Goal: Task Accomplishment & Management: Use online tool/utility

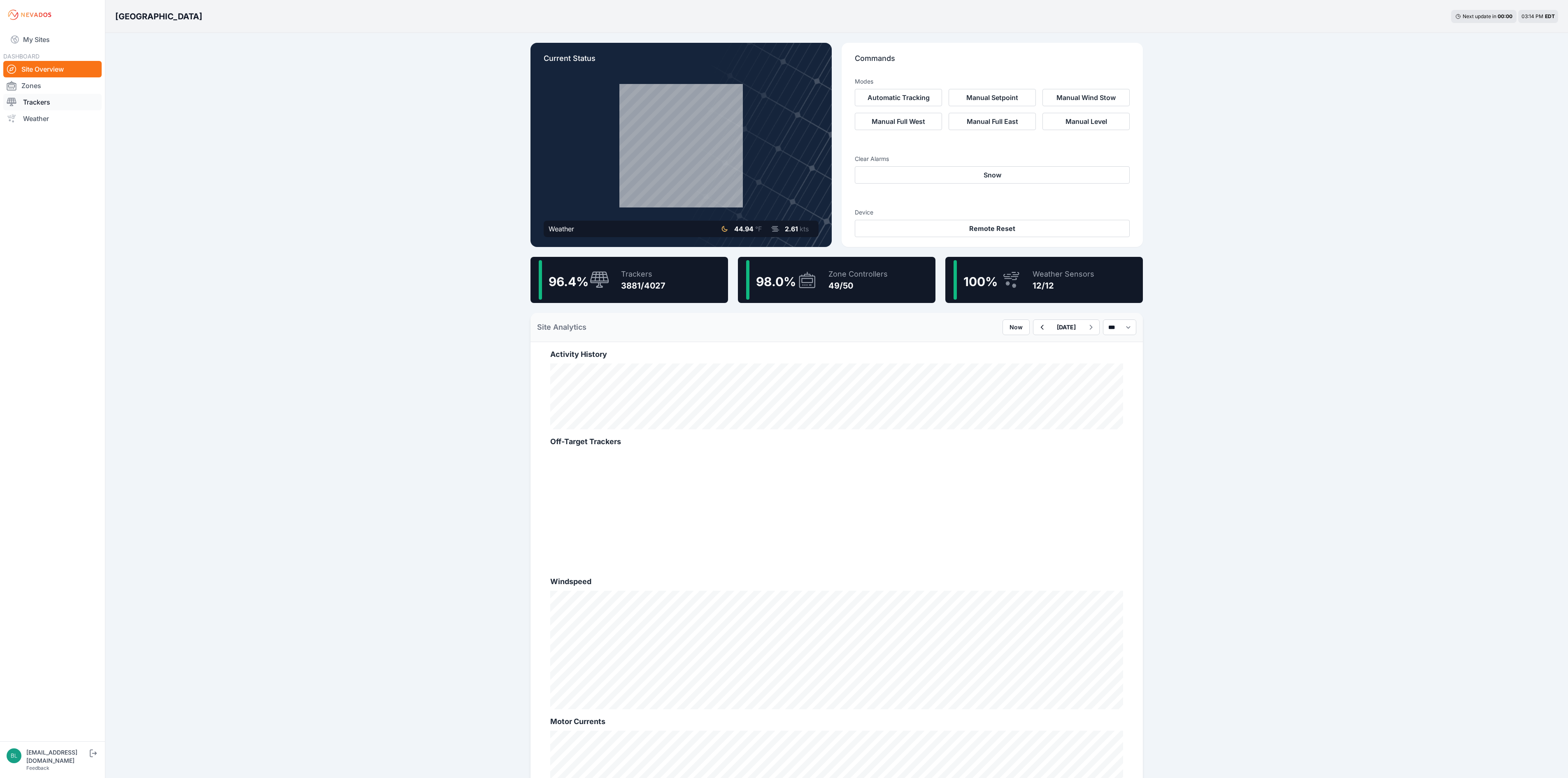
click at [55, 101] on link "Trackers" at bounding box center [52, 102] width 98 height 17
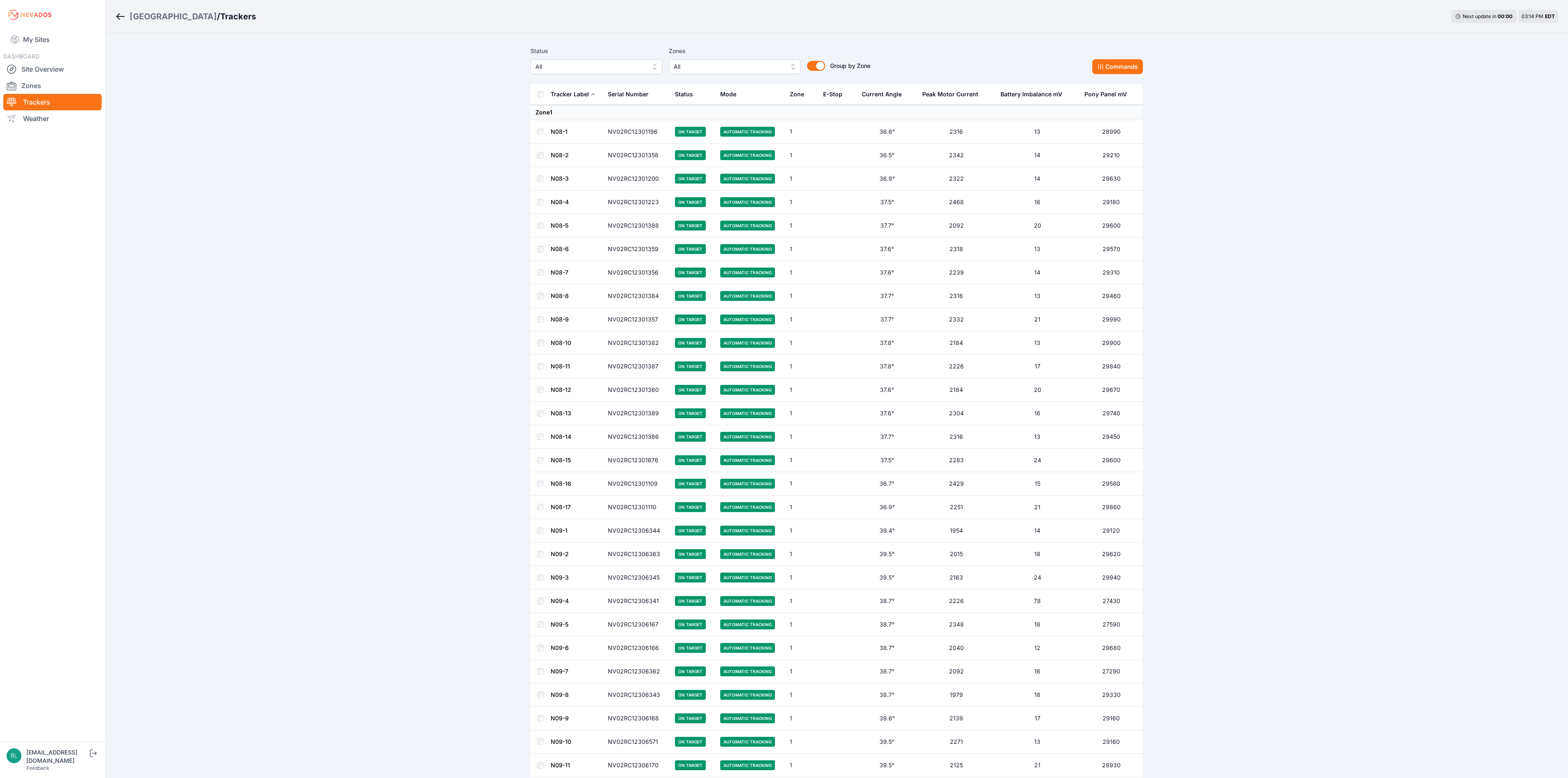
click at [772, 69] on span "All" at bounding box center [729, 67] width 110 height 10
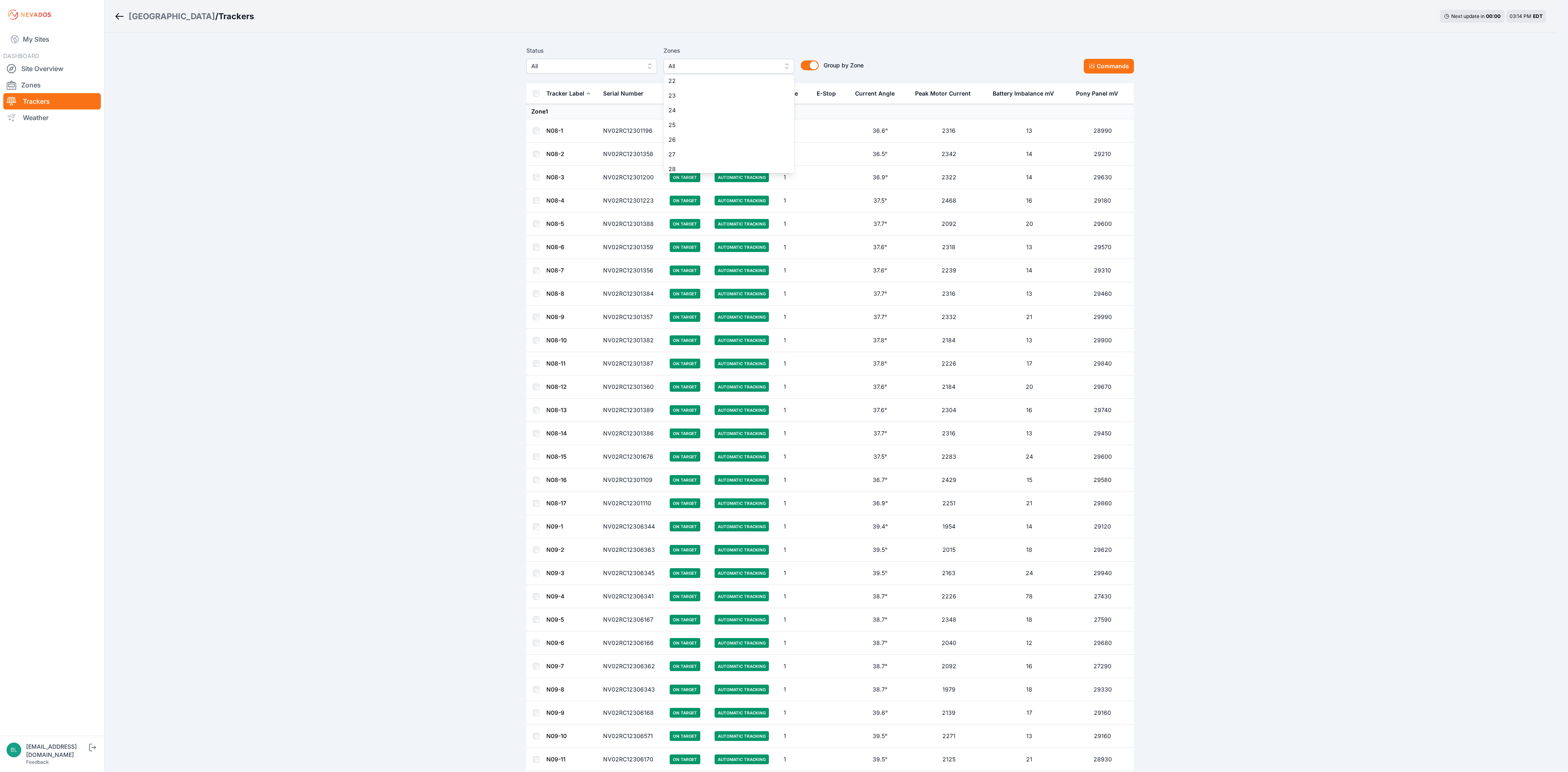
scroll to position [245, 0]
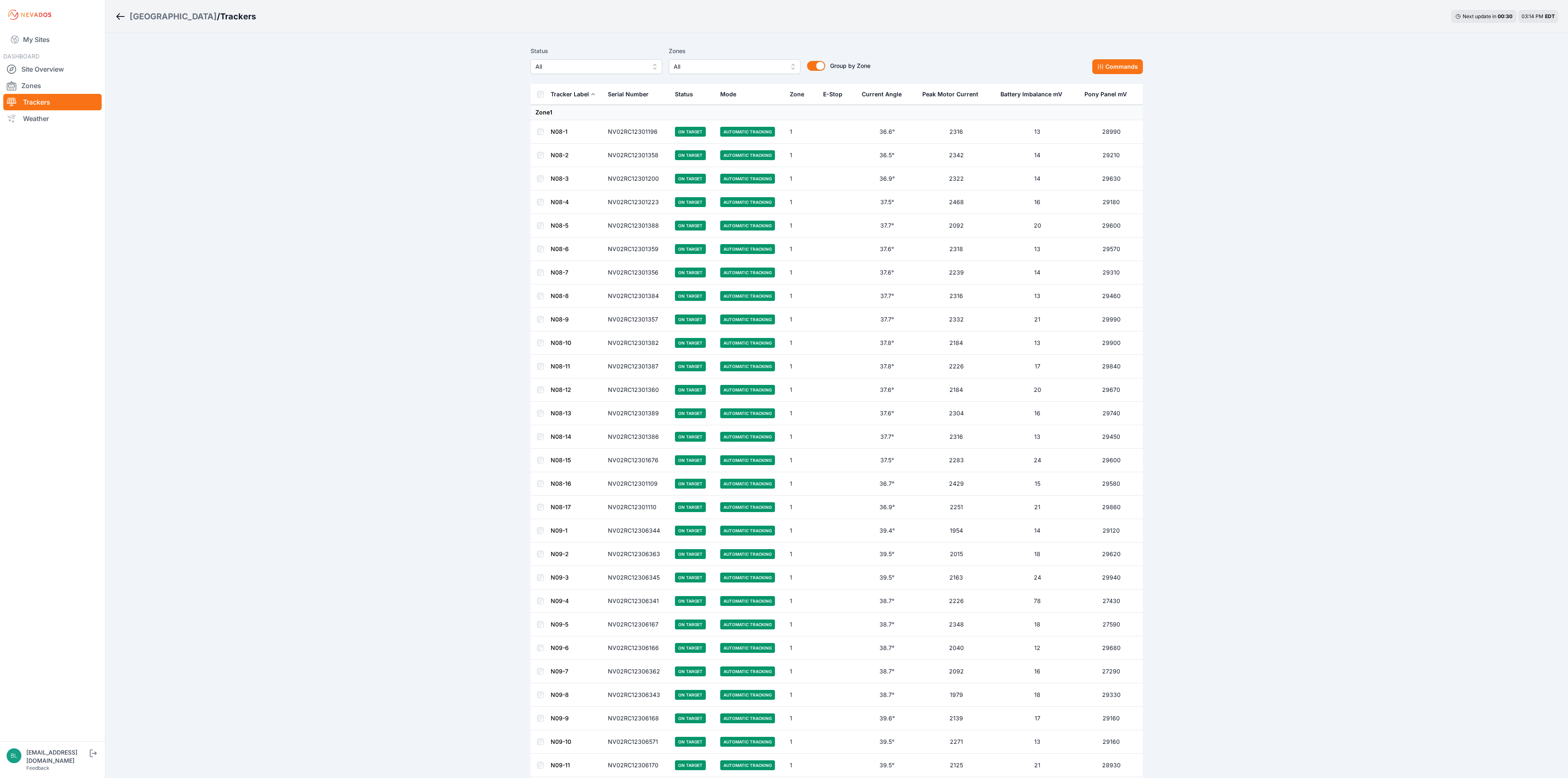
click at [46, 102] on link "Trackers" at bounding box center [52, 102] width 98 height 17
click at [764, 68] on span "All" at bounding box center [729, 67] width 110 height 10
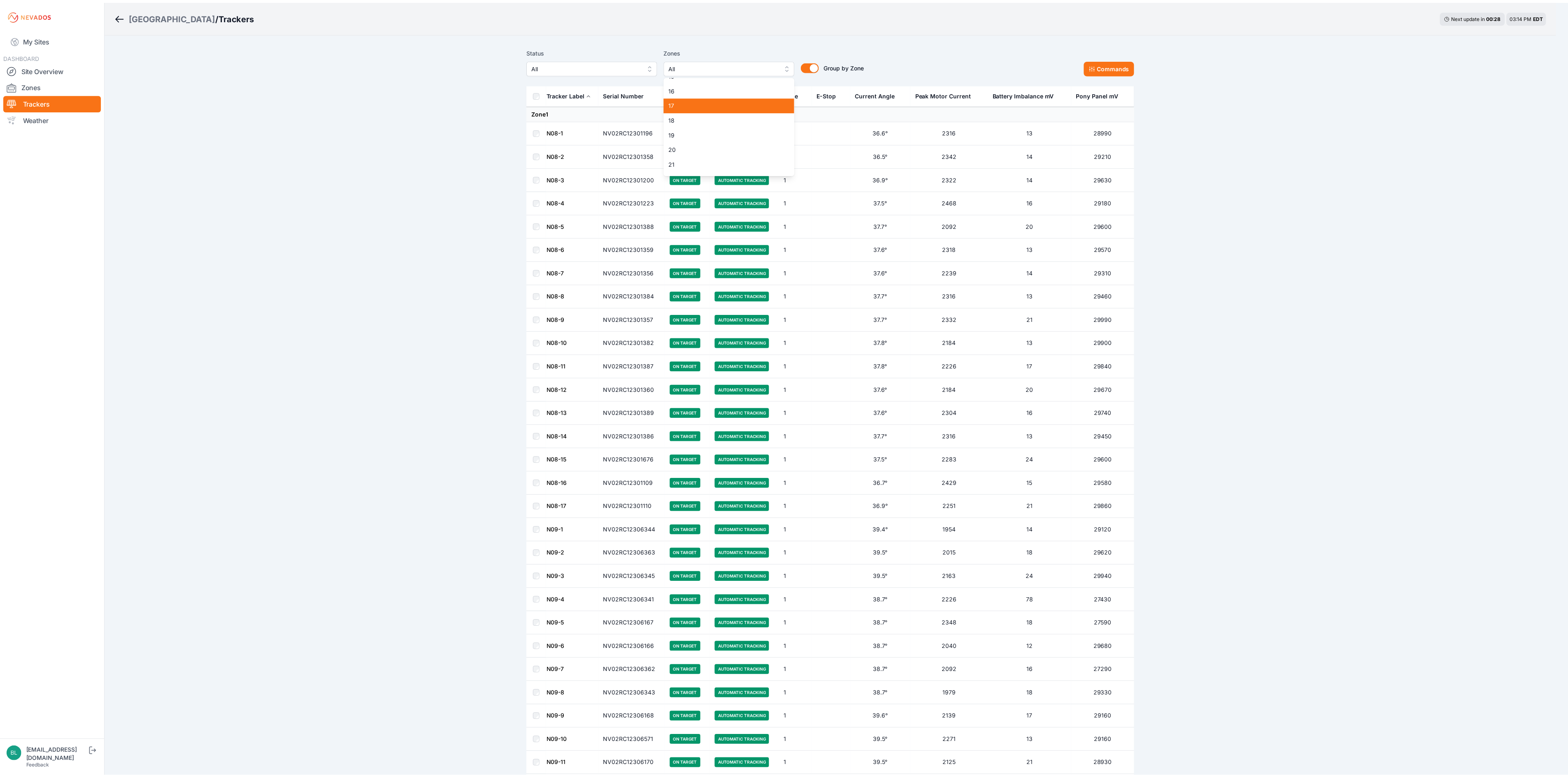
scroll to position [247, 0]
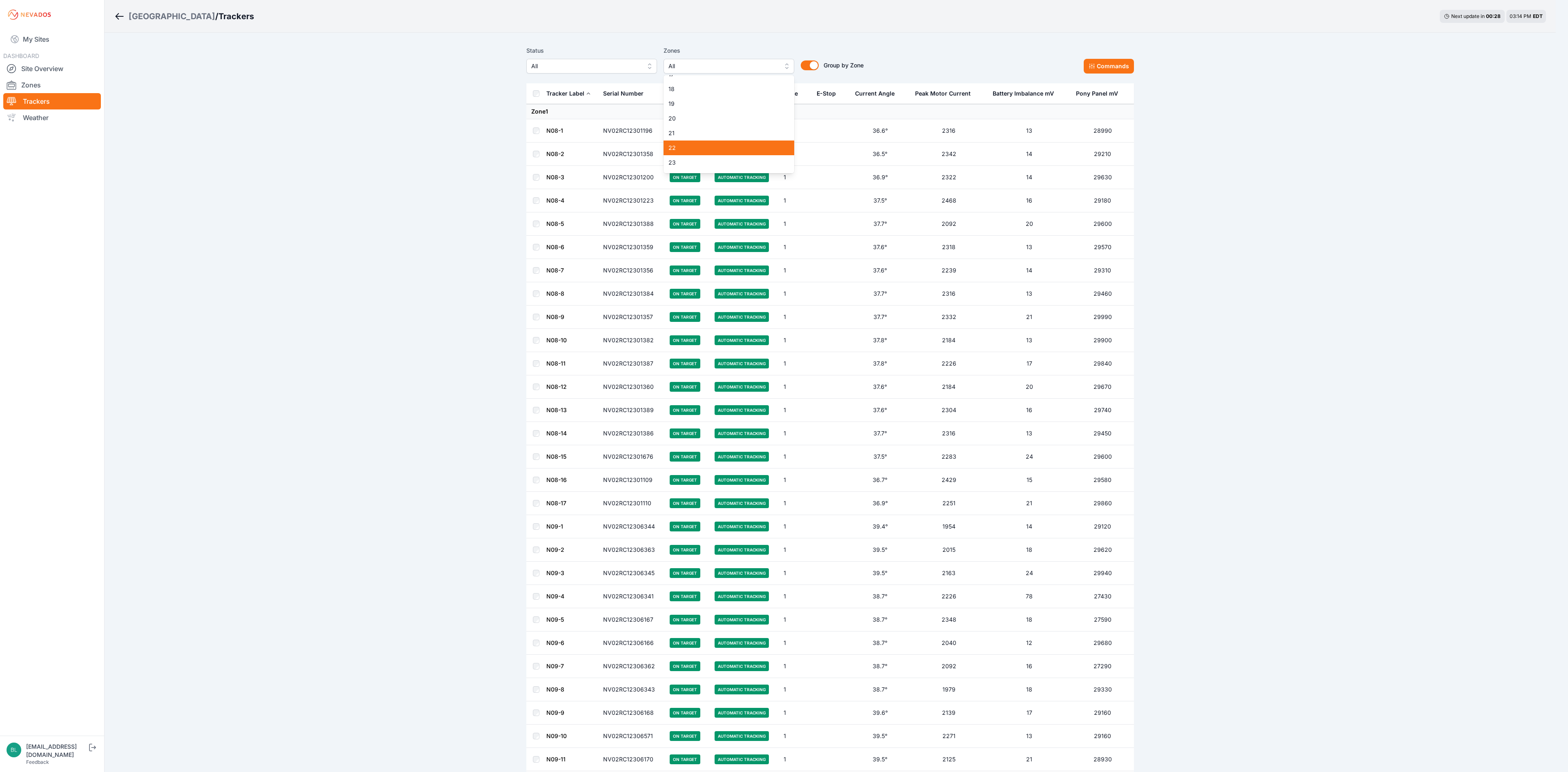
click at [719, 144] on span "22" at bounding box center [724, 147] width 111 height 8
click at [710, 160] on span "23" at bounding box center [724, 162] width 111 height 8
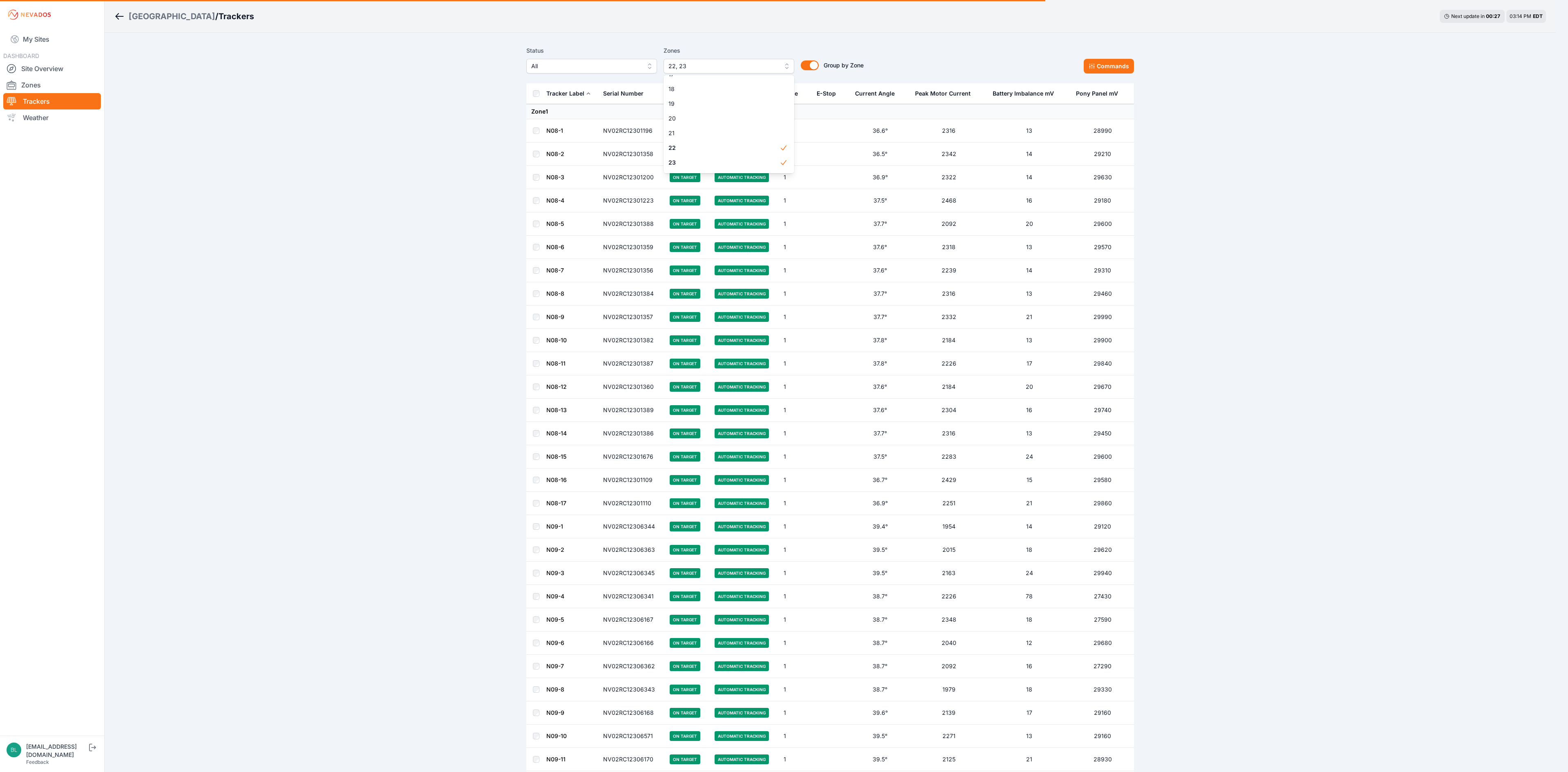
click at [942, 55] on div "Status All Zones 22, 23 1 2 3 4 5 6 7 8 9 10 11 12 13 14 15 16 17 18 19 20 21 2…" at bounding box center [830, 60] width 607 height 28
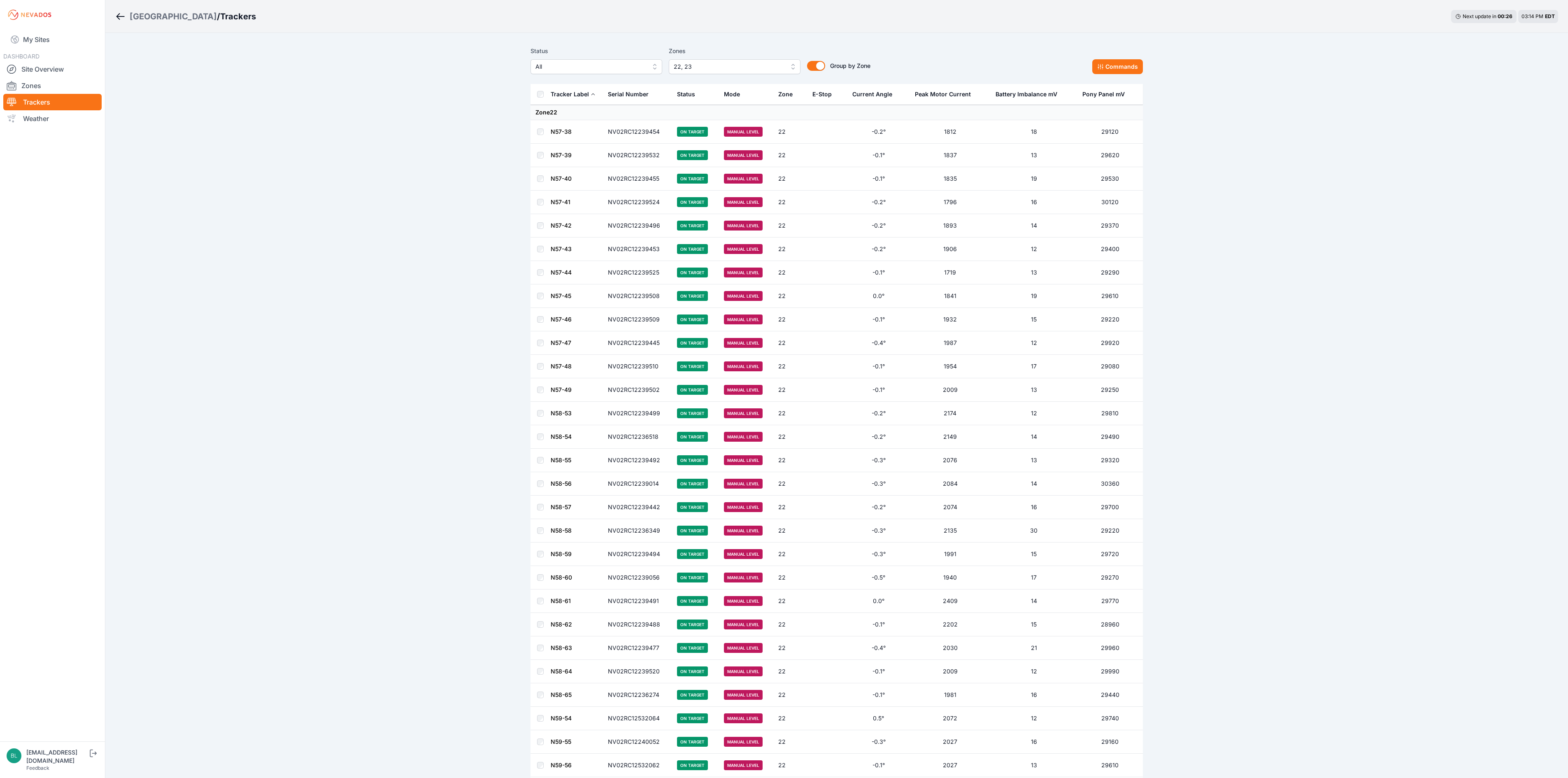
click at [537, 98] on th at bounding box center [540, 94] width 20 height 21
click at [546, 93] on th at bounding box center [540, 94] width 20 height 21
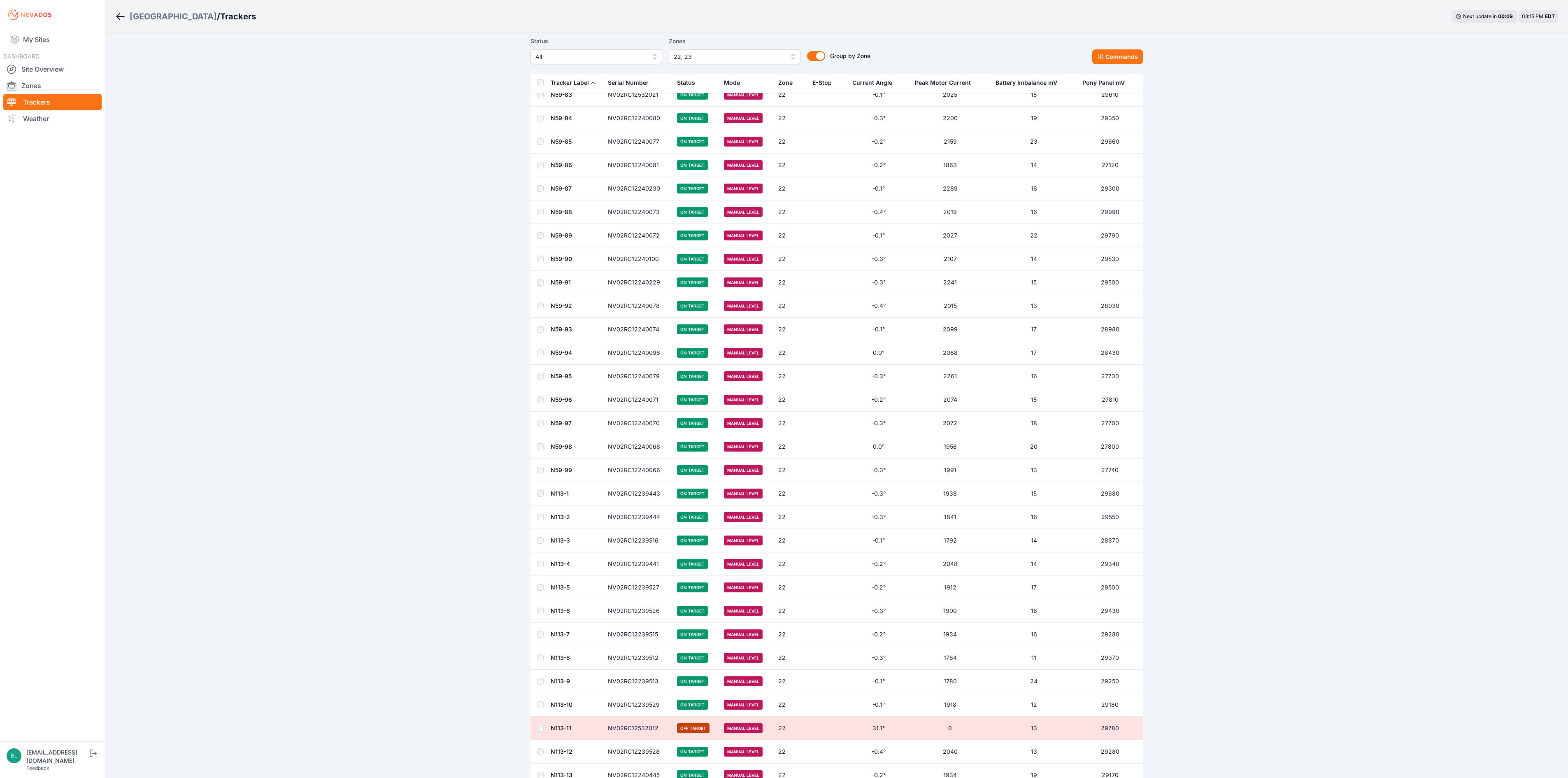
scroll to position [810, 0]
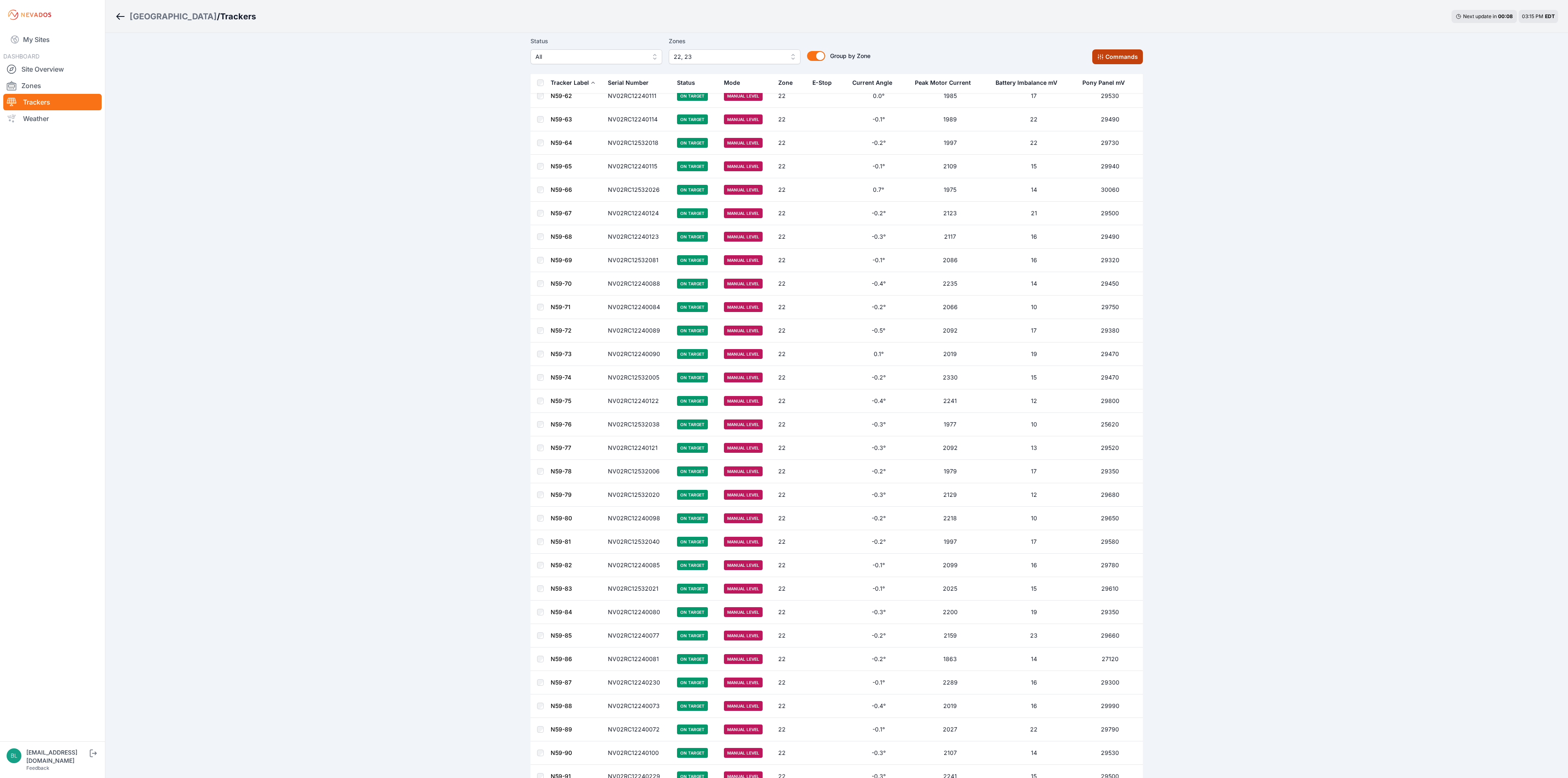
click at [1109, 60] on button "Commands" at bounding box center [1117, 56] width 51 height 15
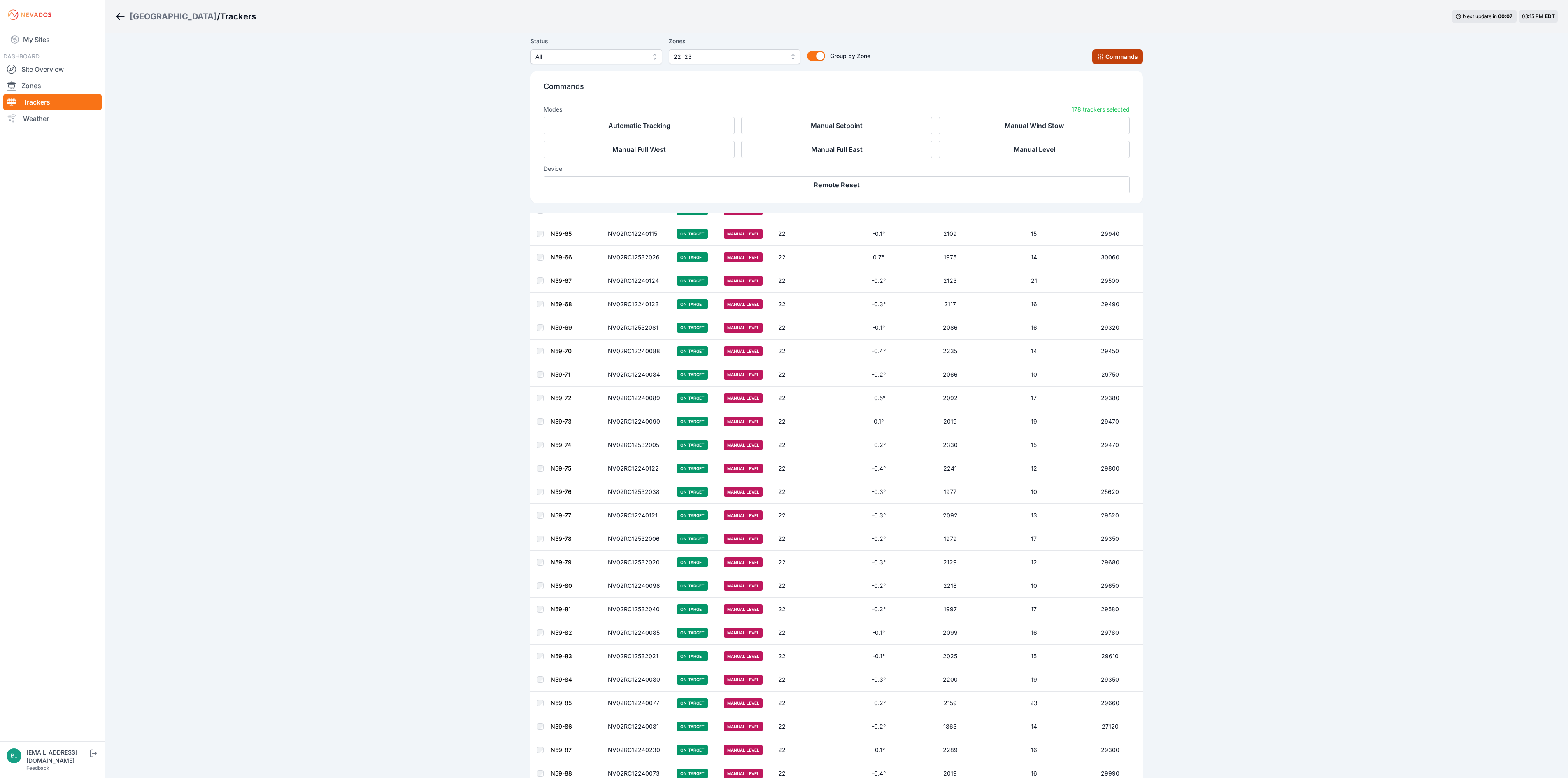
scroll to position [952, 0]
click at [702, 125] on button "Automatic Tracking" at bounding box center [639, 126] width 191 height 17
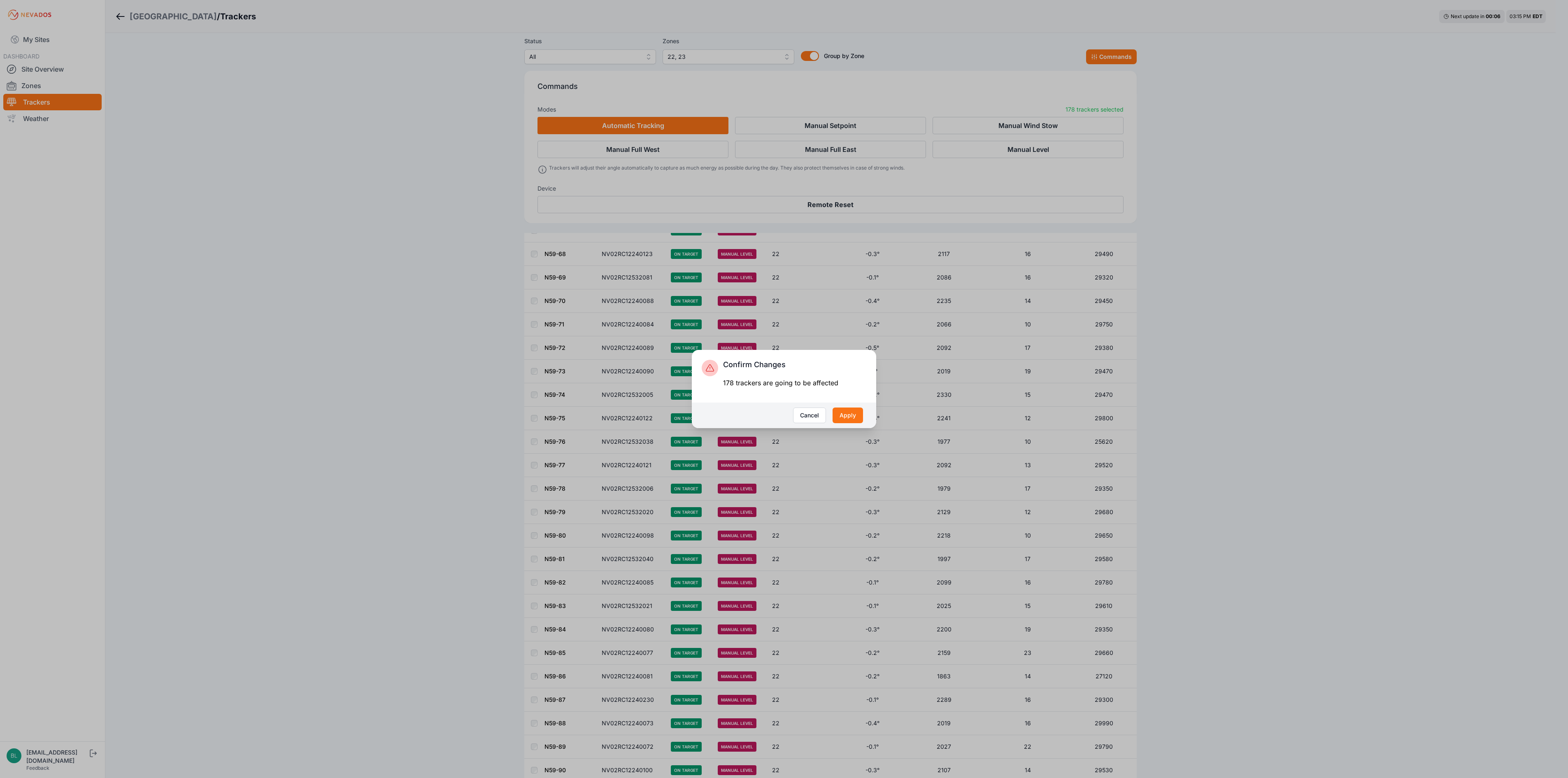
scroll to position [971, 0]
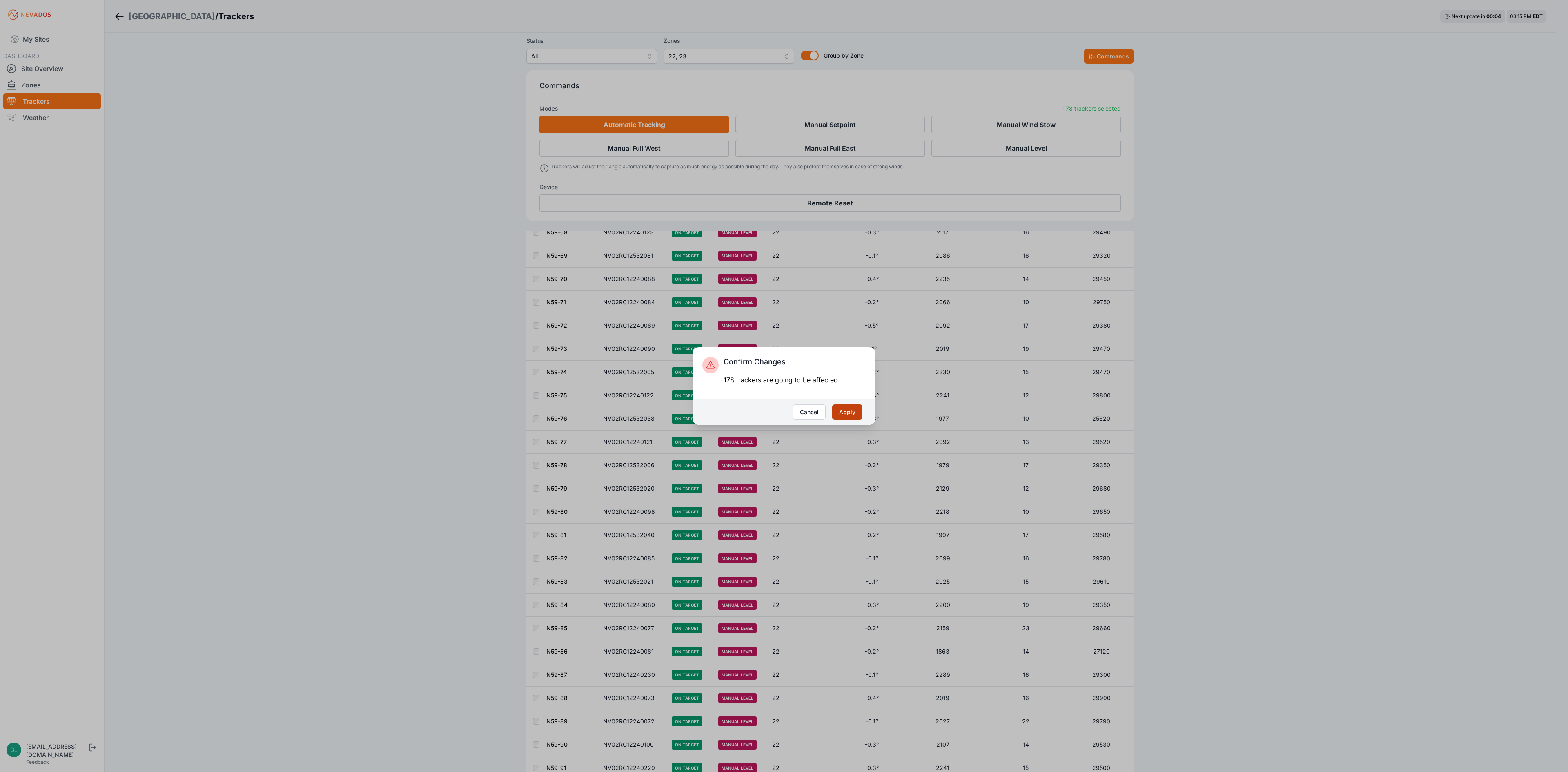
click at [853, 419] on button "Apply" at bounding box center [847, 412] width 30 height 15
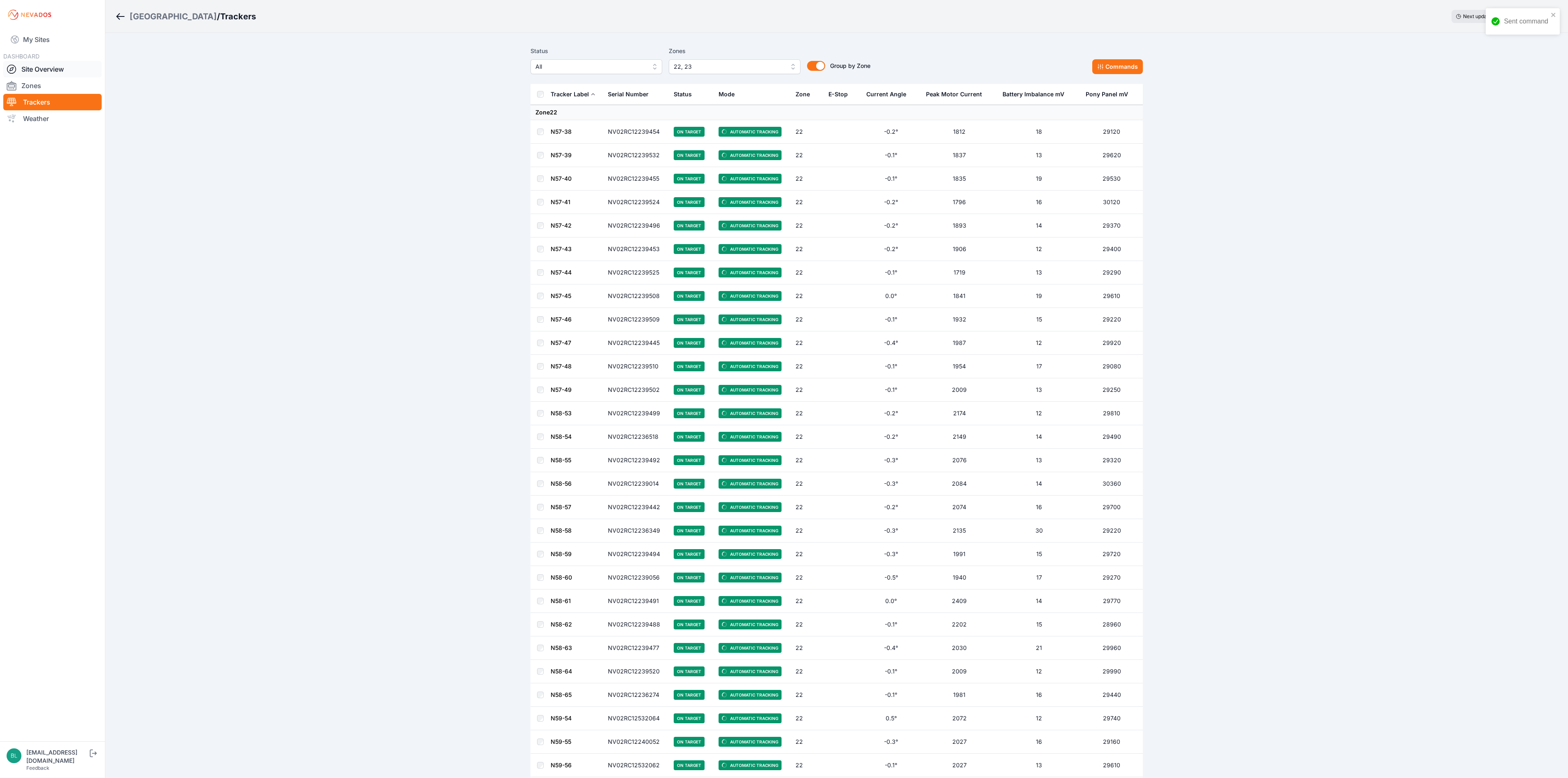
click at [86, 66] on link "Site Overview" at bounding box center [52, 69] width 98 height 17
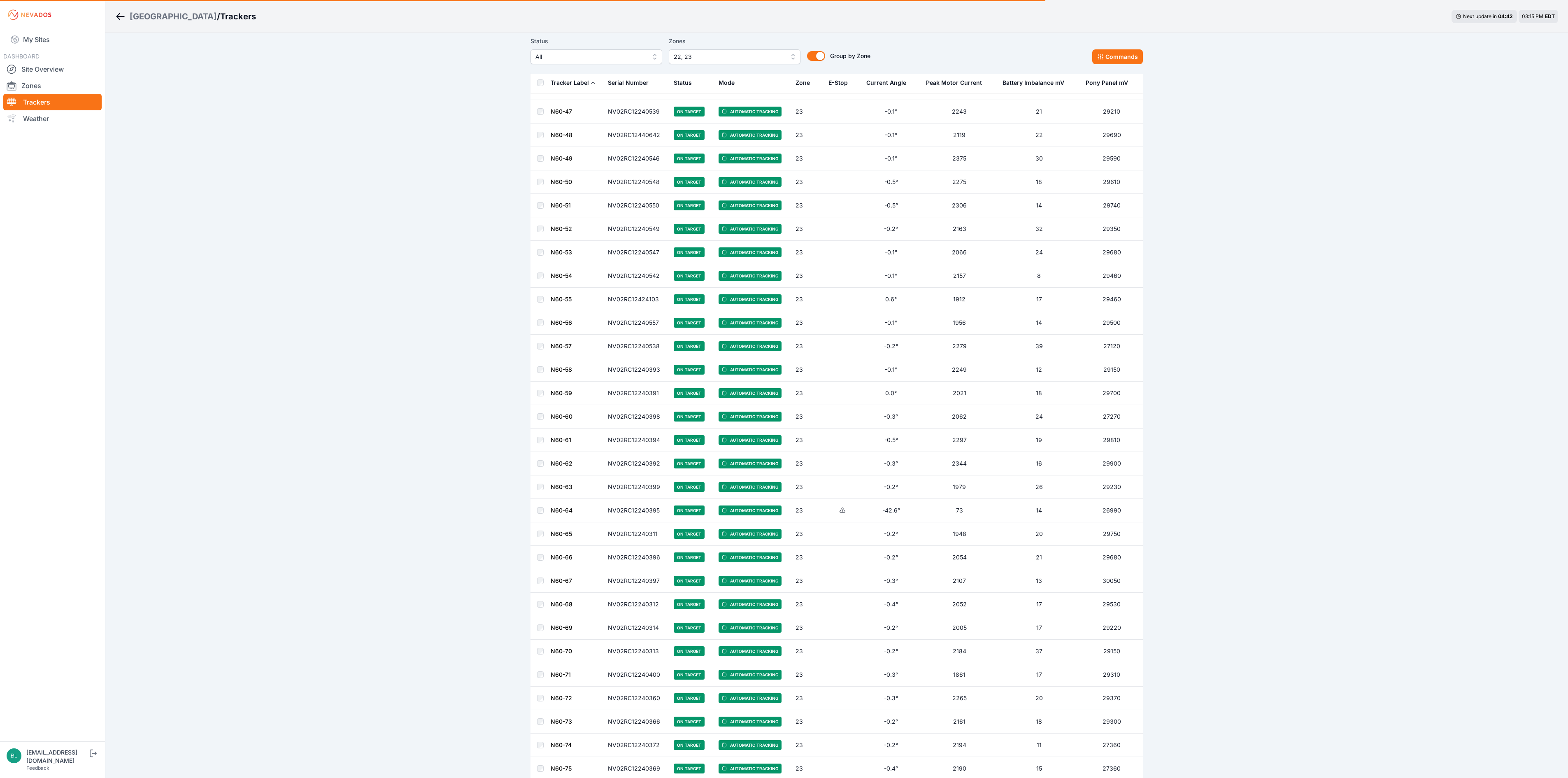
scroll to position [2470, 0]
